Goal: Transaction & Acquisition: Purchase product/service

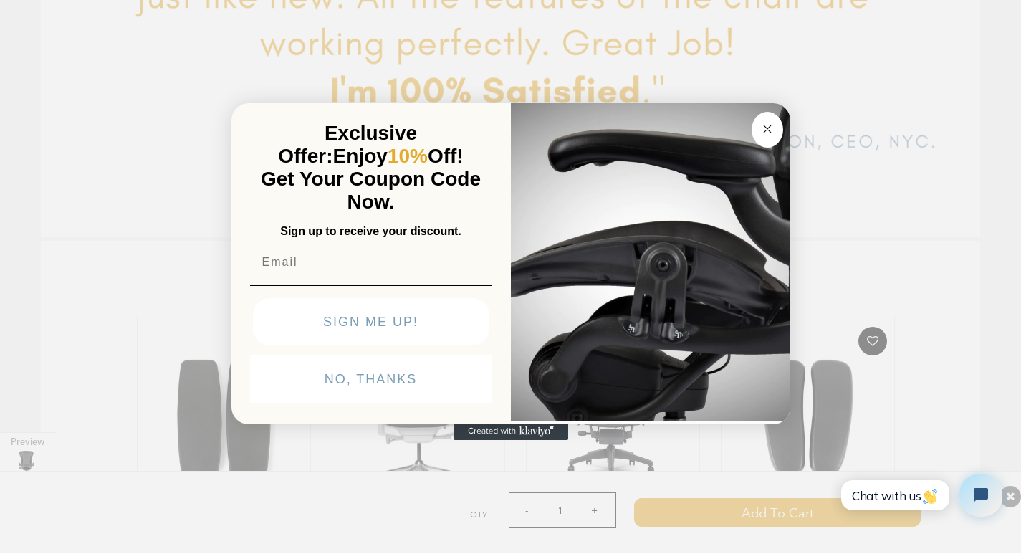
scroll to position [4448, 0]
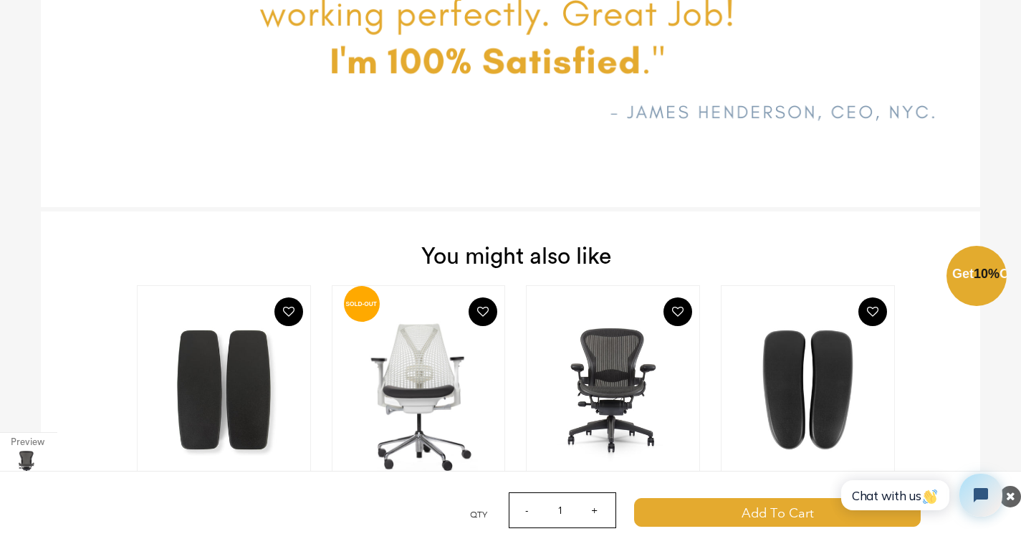
click at [187, 413] on div "Close dialog Exclusive Offer: Enjoy 10% Off! Get Your Coupon Code Now. Sign up …" at bounding box center [510, 276] width 1021 height 554
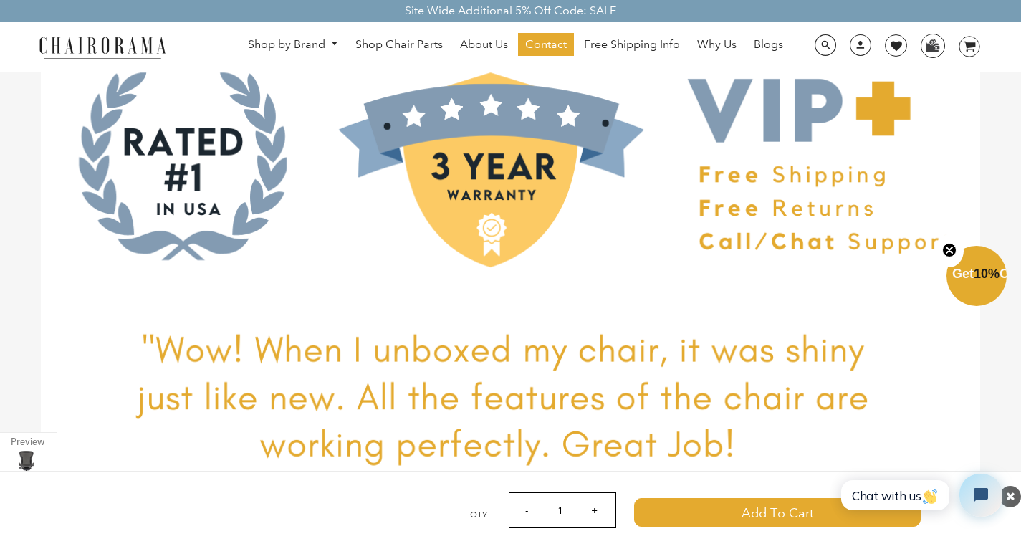
scroll to position [3851, 0]
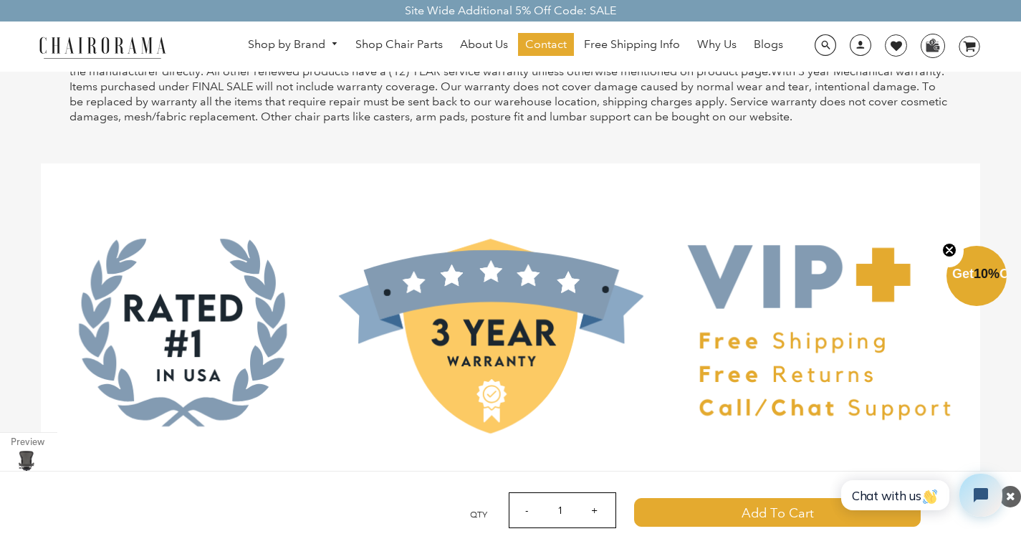
click at [122, 37] on img at bounding box center [102, 46] width 143 height 25
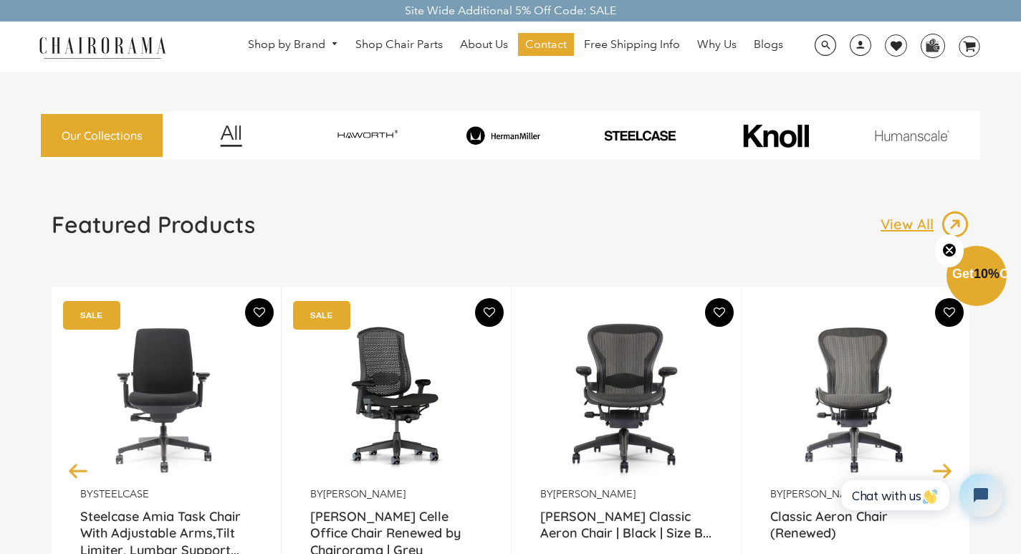
click html "Chat with us"
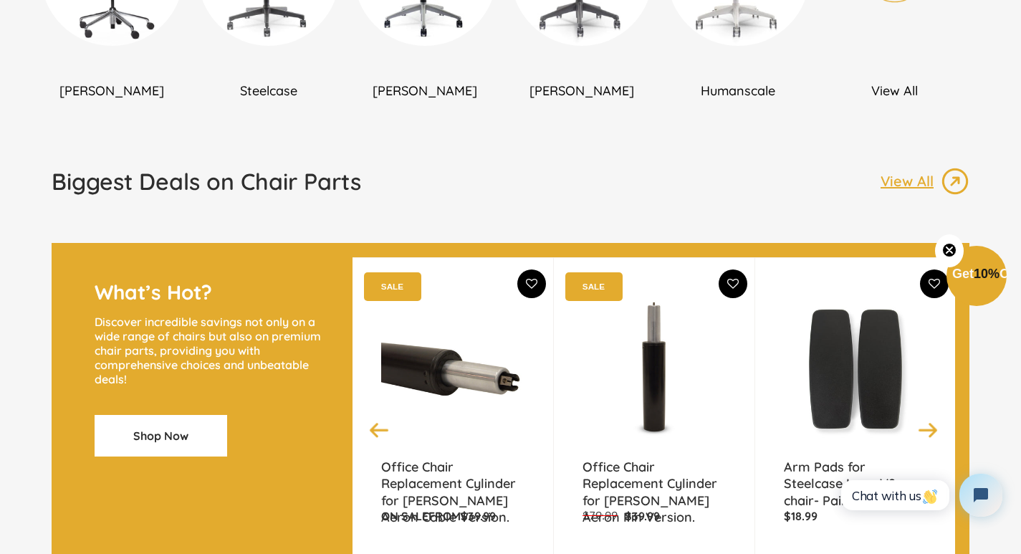
scroll to position [1105, 0]
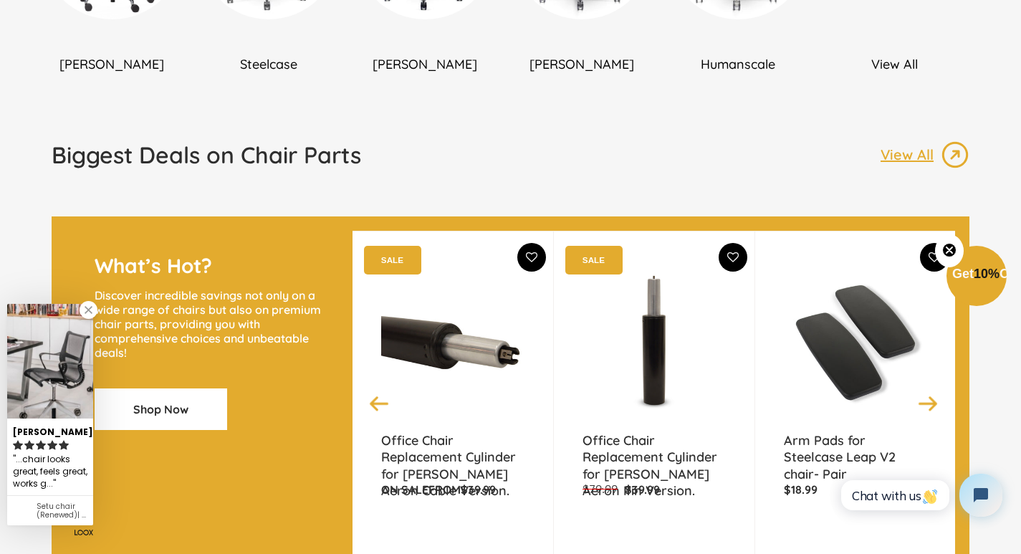
click at [783, 417] on div "Arm Pads for Steelcase Leap V2 chair- Pair $18.99 4.4 rating (7 votes) (7) Add …" at bounding box center [855, 403] width 201 height 344
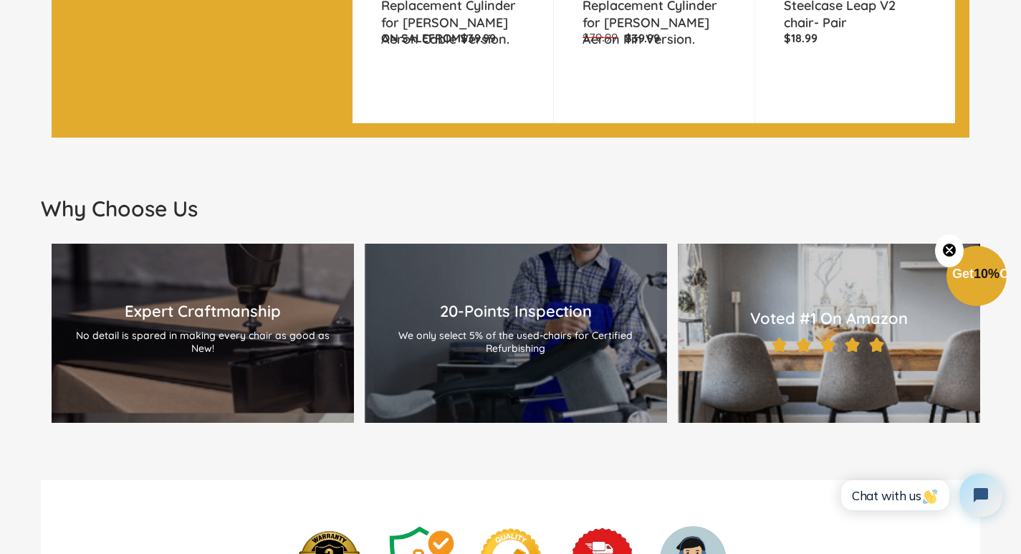
scroll to position [1582, 0]
